Goal: Task Accomplishment & Management: Use online tool/utility

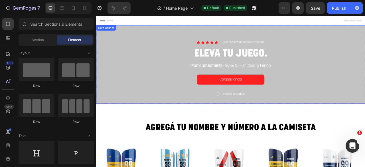
drag, startPoint x: 142, startPoint y: 43, endPoint x: 145, endPoint y: 43, distance: 2.9
click at [142, 43] on div "Icon Icon Icon Icon Icon Icon List +500 deportistas nos recomiendan Text Block …" at bounding box center [267, 78] width 342 height 100
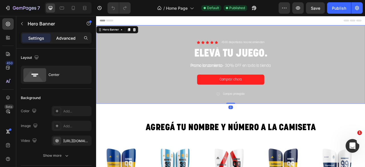
click at [70, 40] on p "Advanced" at bounding box center [65, 38] width 19 height 6
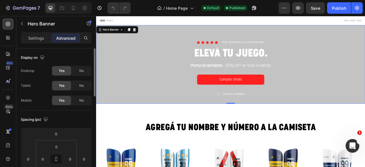
scroll to position [57, 0]
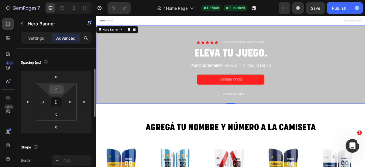
click at [62, 87] on input "0" at bounding box center [56, 89] width 11 height 9
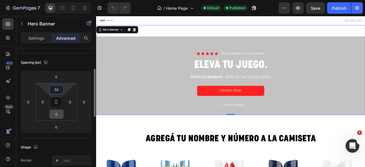
type input "50"
click at [62, 117] on div "0" at bounding box center [56, 113] width 14 height 9
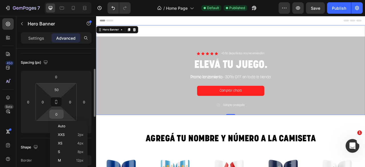
click at [58, 116] on input "0" at bounding box center [56, 114] width 11 height 9
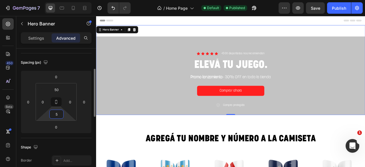
type input "50"
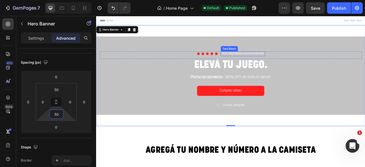
click at [255, 63] on p "+500 deportistas nos recomiendan" at bounding box center [282, 64] width 55 height 5
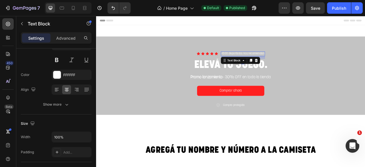
scroll to position [0, 0]
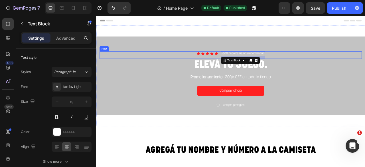
click at [343, 65] on div "Icon Icon Icon Icon Icon Icon List +500 deportistas nos recomiendan Text Block …" at bounding box center [266, 65] width 333 height 9
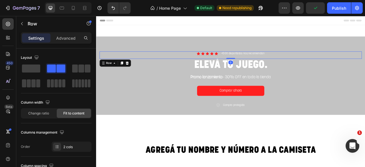
click at [74, 38] on p "Advanced" at bounding box center [65, 38] width 19 height 6
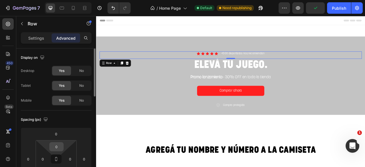
click at [63, 149] on div "0" at bounding box center [56, 146] width 14 height 9
click at [60, 146] on input "0" at bounding box center [56, 146] width 11 height 9
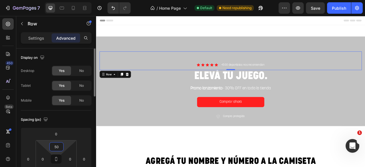
type input "5"
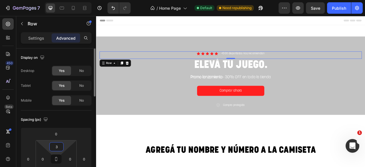
type input "30"
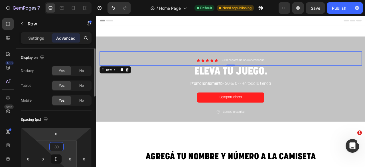
scroll to position [28, 0]
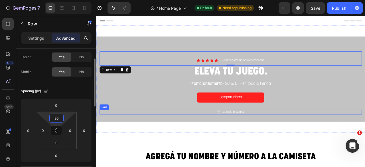
click at [320, 138] on div "Icon Compra protegida Text Block Row" at bounding box center [266, 138] width 333 height 6
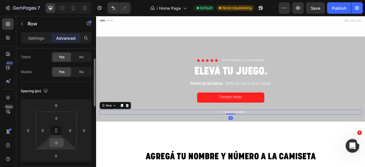
click at [60, 143] on input "0" at bounding box center [56, 142] width 11 height 9
type input "30"
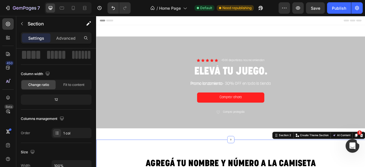
scroll to position [0, 0]
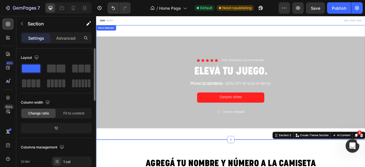
click at [243, 163] on div "Icon Icon Icon Icon Icon Icon List +500 deportistas nos recomiendan Text Block …" at bounding box center [267, 100] width 342 height 145
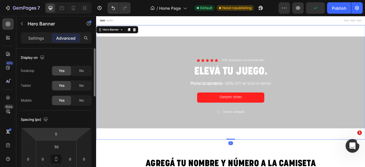
scroll to position [28, 0]
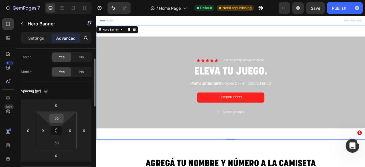
click at [60, 115] on input "50" at bounding box center [56, 118] width 11 height 9
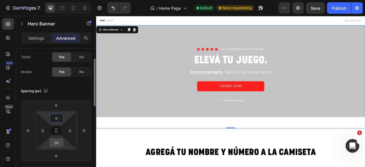
type input "0"
click at [56, 144] on input "50" at bounding box center [56, 142] width 11 height 9
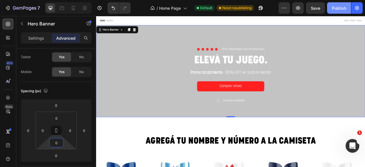
type input "0"
click at [341, 5] on div "Publish" at bounding box center [339, 8] width 14 height 6
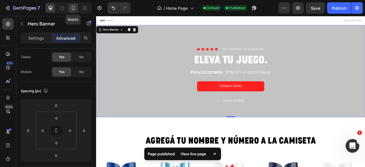
click at [73, 9] on icon at bounding box center [73, 8] width 6 height 6
type input "35"
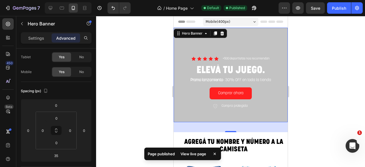
click at [181, 45] on div "Icon Icon Icon Icon Icon Icon List +500 deportistas nos recomiendan Text Block …" at bounding box center [230, 75] width 114 height 94
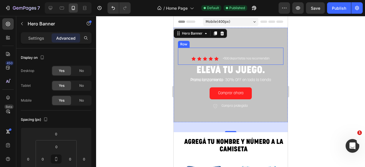
click at [273, 54] on div "Icon Icon Icon Icon Icon Icon List +500 deportistas nos recomiendan Text Block …" at bounding box center [230, 56] width 105 height 17
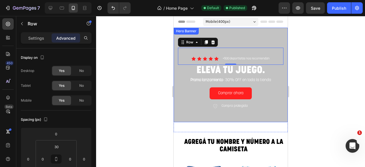
click at [174, 64] on div "Icon Icon Icon Icon Icon Icon List +500 deportistas nos recomiendan Text Block …" at bounding box center [230, 75] width 114 height 94
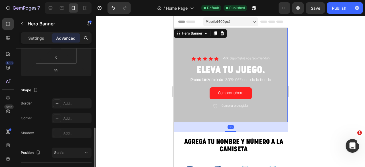
scroll to position [171, 0]
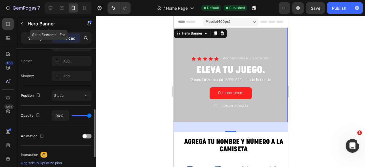
click at [31, 36] on p "Settings" at bounding box center [36, 38] width 16 height 6
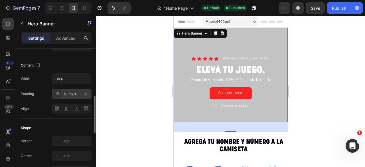
click at [74, 93] on div "70, 15, 16, 15" at bounding box center [71, 93] width 17 height 5
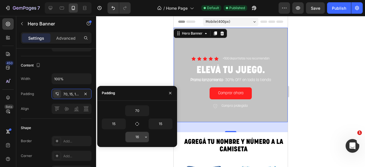
click at [140, 136] on input "16" at bounding box center [136, 137] width 23 height 10
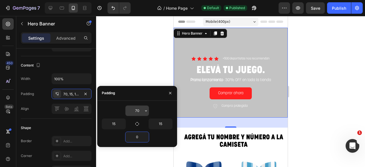
type input "0"
click at [134, 114] on input "70" at bounding box center [136, 110] width 23 height 10
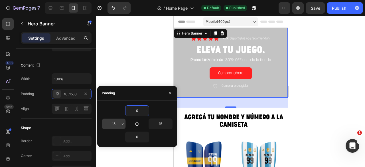
type input "0"
click at [117, 123] on input "15" at bounding box center [113, 124] width 23 height 10
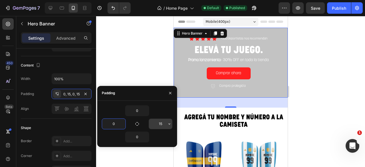
type input "0"
click at [164, 123] on input "15" at bounding box center [160, 124] width 23 height 10
type input "0"
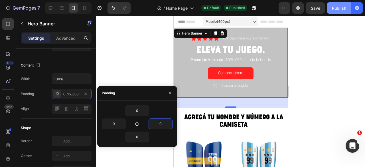
click at [343, 8] on div "Publish" at bounding box center [339, 8] width 14 height 6
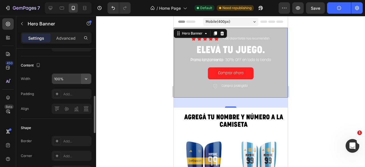
click at [88, 76] on icon "button" at bounding box center [86, 79] width 6 height 6
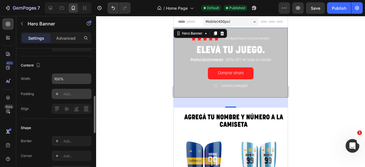
click at [74, 95] on div "Add..." at bounding box center [76, 93] width 27 height 5
type input "16"
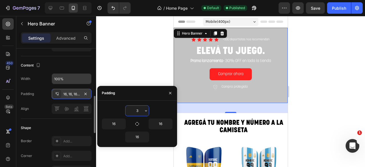
type input "30"
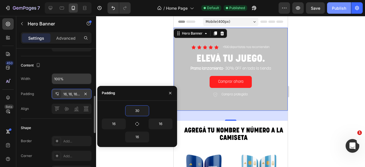
click at [342, 6] on div "Publish" at bounding box center [339, 8] width 14 height 6
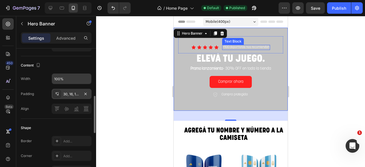
click at [228, 47] on p "+500 deportistas nos recomiendan" at bounding box center [245, 47] width 47 height 4
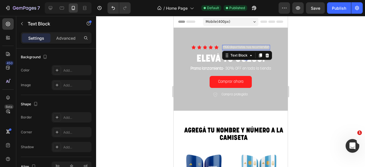
scroll to position [0, 0]
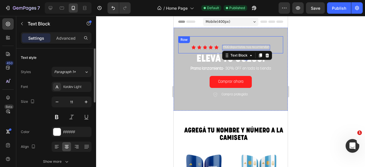
click at [205, 40] on div "Icon Icon Icon Icon Icon Icon List +500 deportistas nos recomiendan Text Block …" at bounding box center [230, 44] width 105 height 17
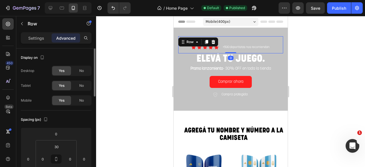
click at [157, 74] on div at bounding box center [230, 91] width 269 height 151
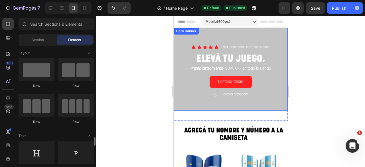
scroll to position [85, 0]
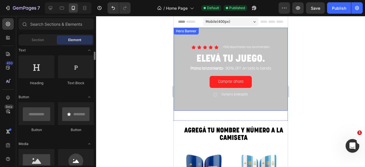
click at [177, 81] on div "Icon Icon Icon Icon Icon Icon List +500 deportistas nos recomiendan Text Block …" at bounding box center [230, 69] width 114 height 83
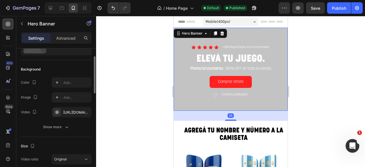
scroll to position [57, 0]
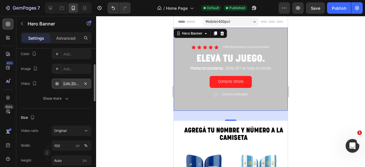
click at [76, 84] on div "[URL][DOMAIN_NAME]" at bounding box center [71, 83] width 17 height 5
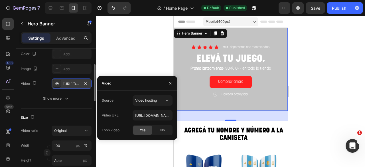
click at [76, 84] on div "[URL][DOMAIN_NAME]" at bounding box center [71, 83] width 17 height 5
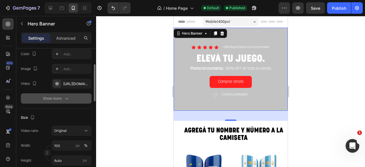
click at [65, 98] on icon "button" at bounding box center [67, 98] width 6 height 6
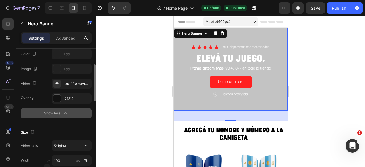
click at [145, 94] on div at bounding box center [230, 91] width 269 height 151
